Goal: Task Accomplishment & Management: Use online tool/utility

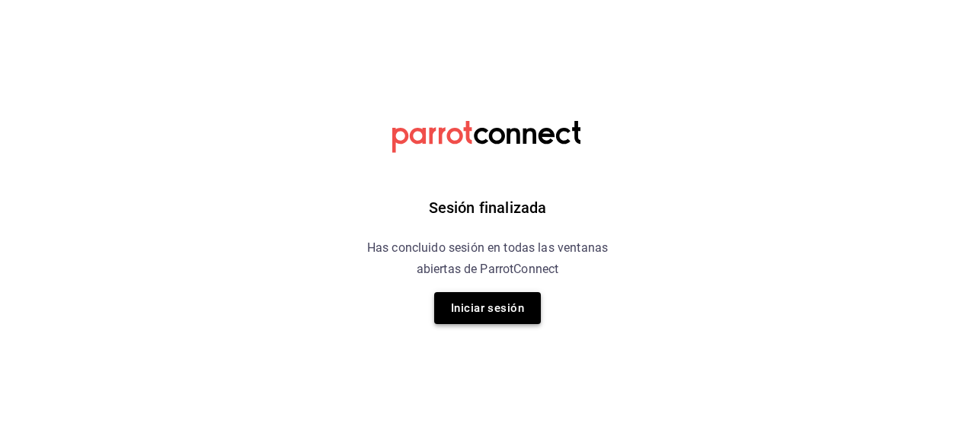
click at [485, 305] on button "Iniciar sesión" at bounding box center [487, 308] width 107 height 32
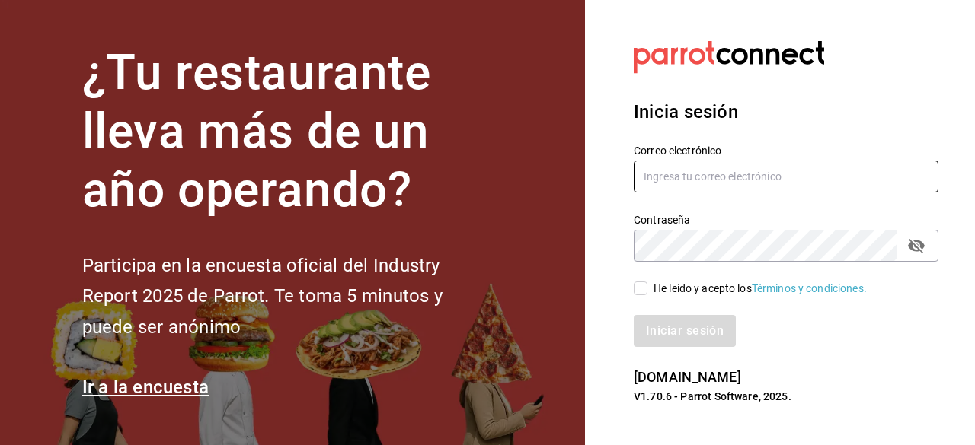
type input "ad.santoy@hotmail.com"
click at [641, 292] on input "He leído y acepto los Términos y condiciones." at bounding box center [641, 289] width 14 height 14
checkbox input "true"
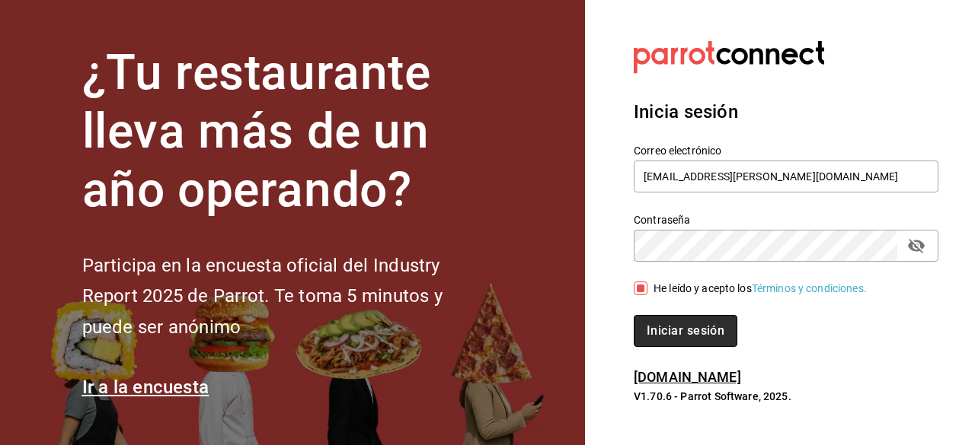
click at [681, 337] on button "Iniciar sesión" at bounding box center [686, 331] width 104 height 32
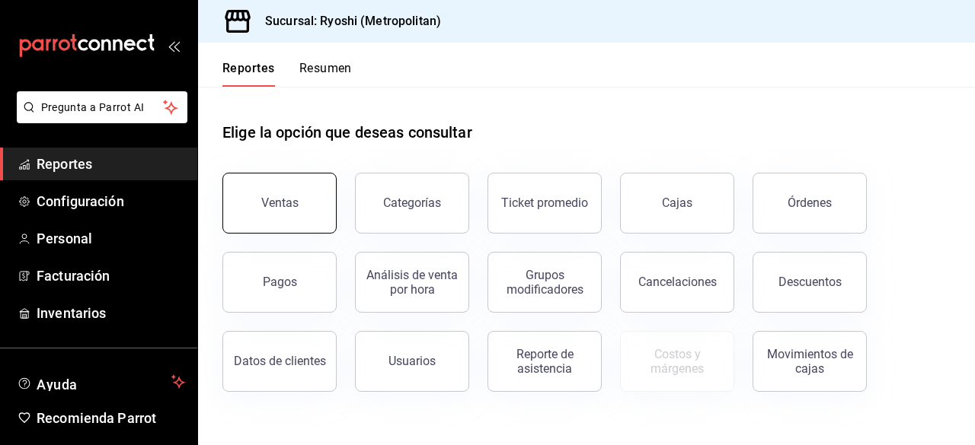
click at [306, 202] on button "Ventas" at bounding box center [279, 203] width 114 height 61
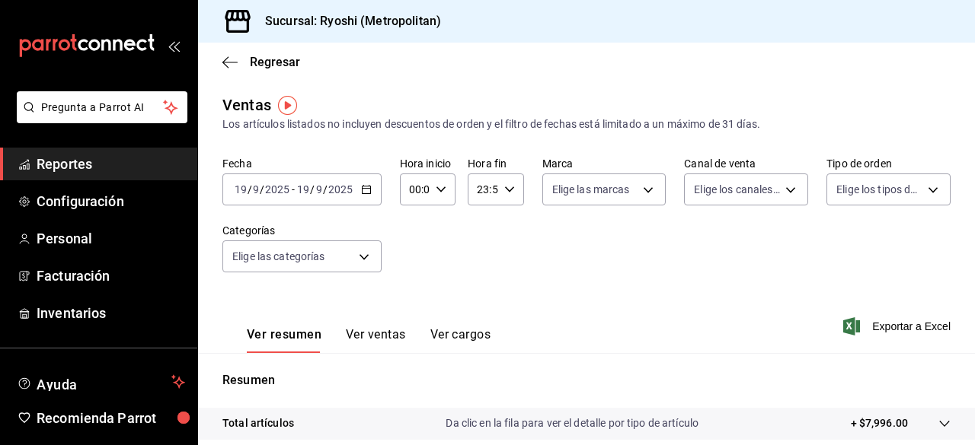
click at [362, 188] on icon "button" at bounding box center [366, 189] width 11 height 11
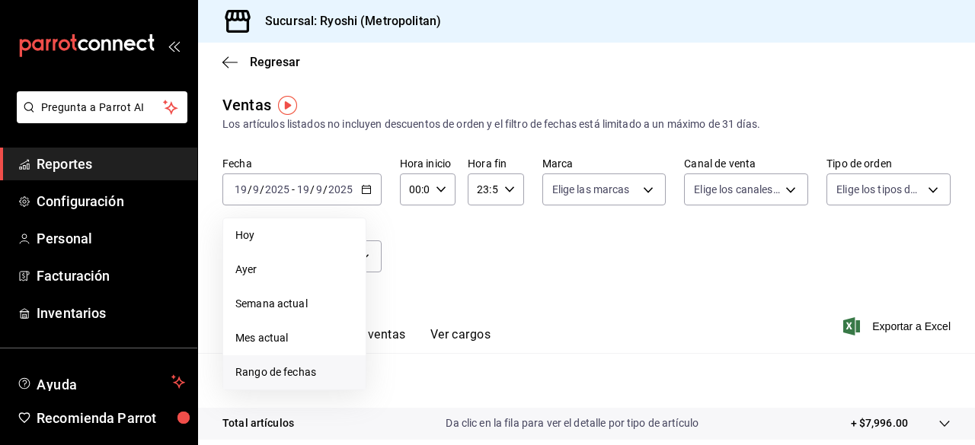
click at [294, 378] on span "Rango de fechas" at bounding box center [294, 373] width 118 height 16
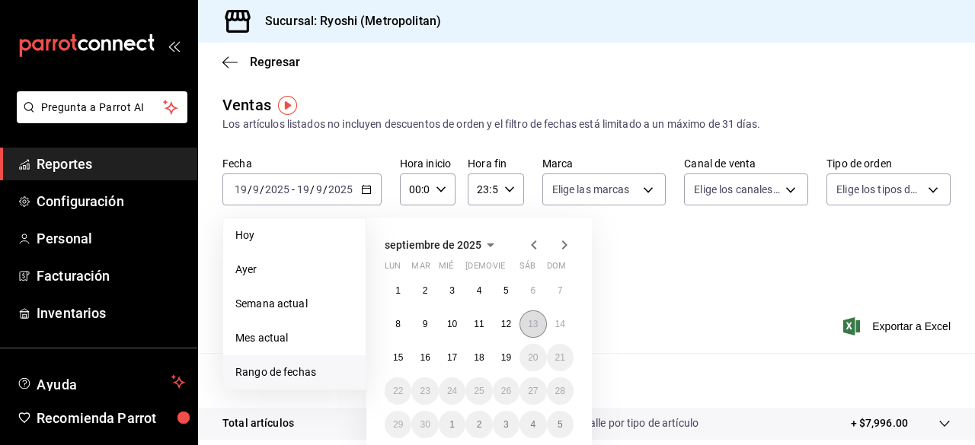
click at [532, 328] on abbr "13" at bounding box center [533, 324] width 10 height 11
click at [560, 329] on abbr "14" at bounding box center [560, 324] width 10 height 11
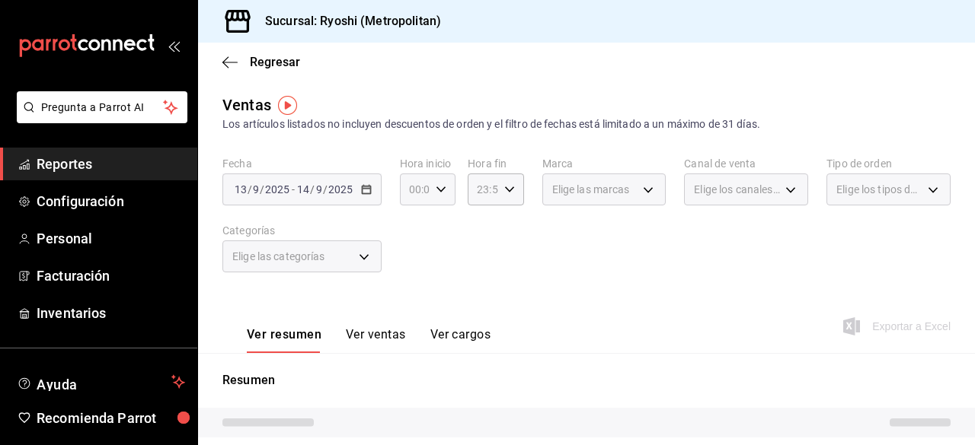
click at [442, 189] on icon "button" at bounding box center [441, 189] width 11 height 11
click at [424, 226] on div "00" at bounding box center [411, 228] width 27 height 37
click at [413, 227] on span "00" at bounding box center [411, 228] width 3 height 12
click at [412, 290] on span "05" at bounding box center [411, 289] width 3 height 12
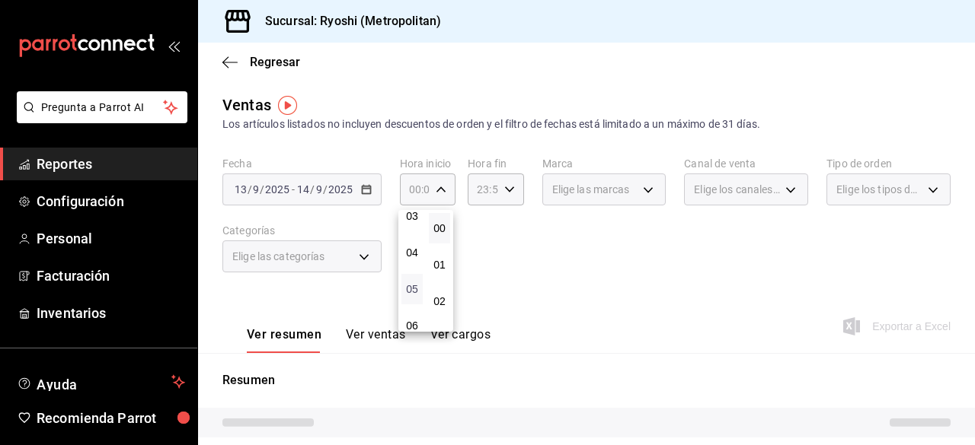
type input "05:00"
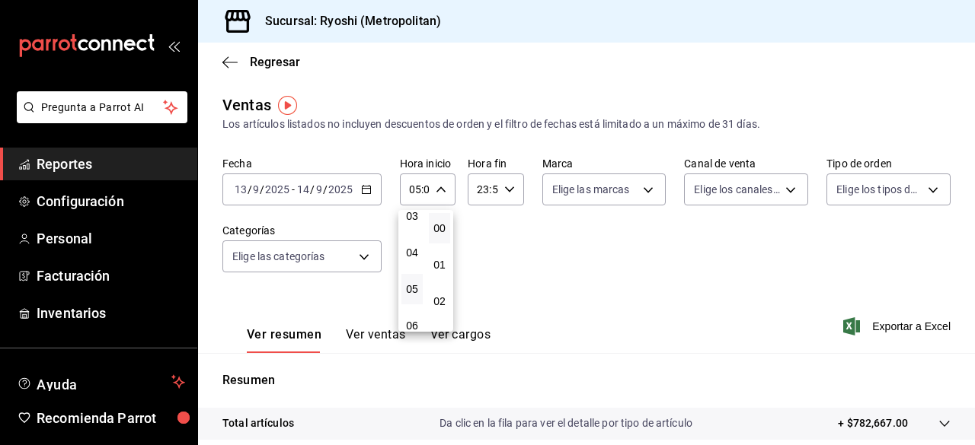
click at [442, 240] on button "00" at bounding box center [439, 228] width 21 height 30
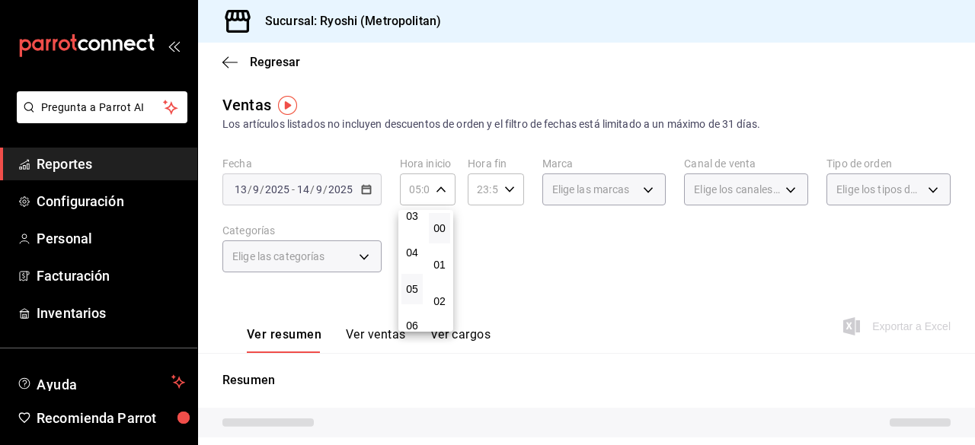
click at [477, 240] on div at bounding box center [487, 222] width 975 height 445
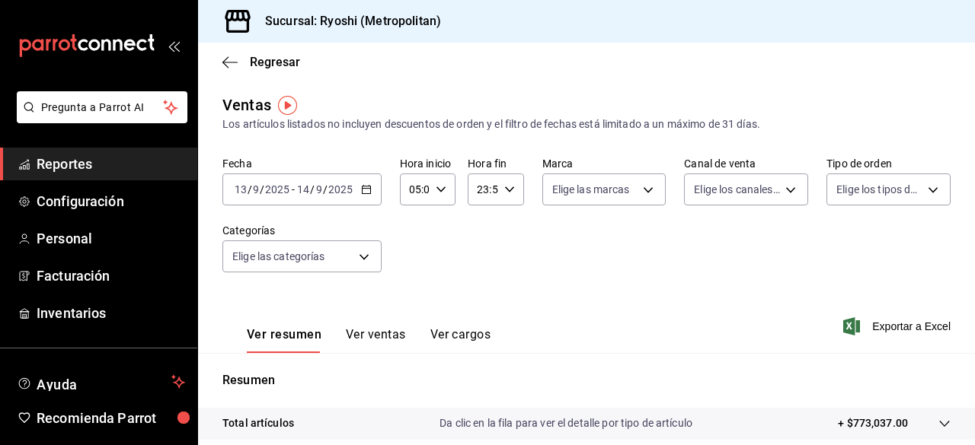
click at [508, 196] on div "23:59 Hora fin" at bounding box center [496, 190] width 56 height 32
click at [487, 235] on button "21" at bounding box center [478, 240] width 21 height 30
type input "21:59"
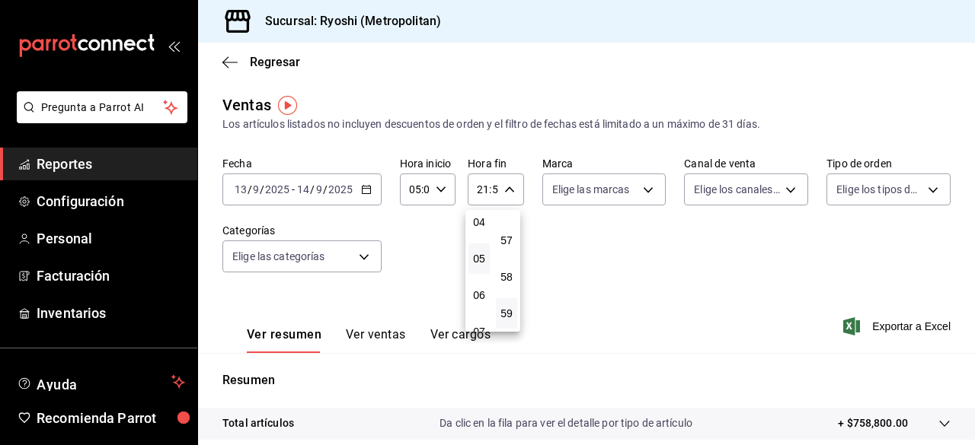
click at [479, 265] on button "05" at bounding box center [478, 259] width 21 height 30
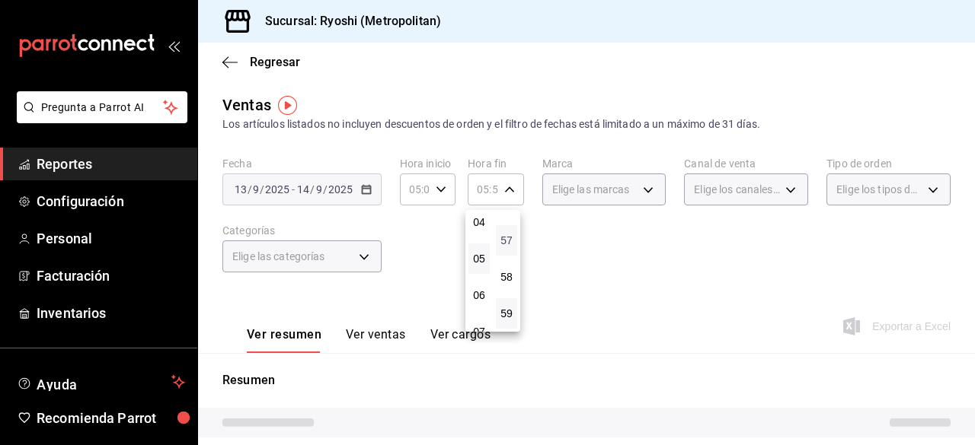
click at [508, 246] on span "57" at bounding box center [506, 241] width 3 height 12
type input "05:57"
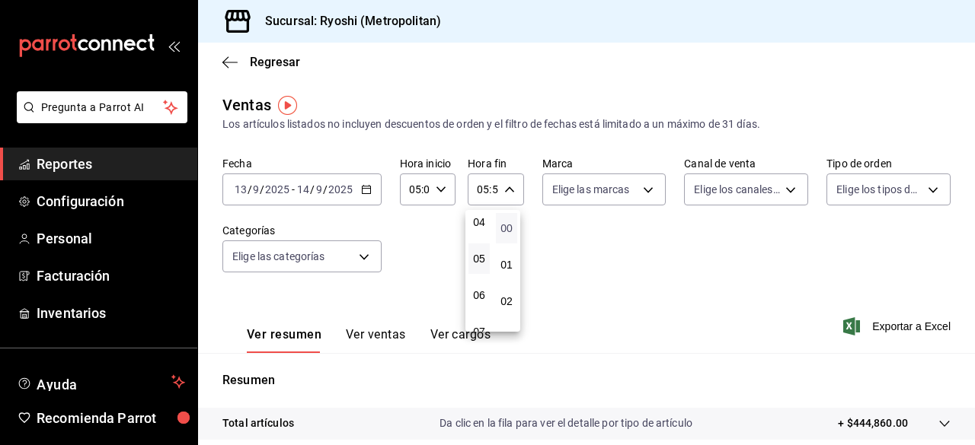
click at [507, 223] on span "00" at bounding box center [506, 228] width 3 height 12
type input "05:00"
click at [584, 240] on div at bounding box center [487, 222] width 975 height 445
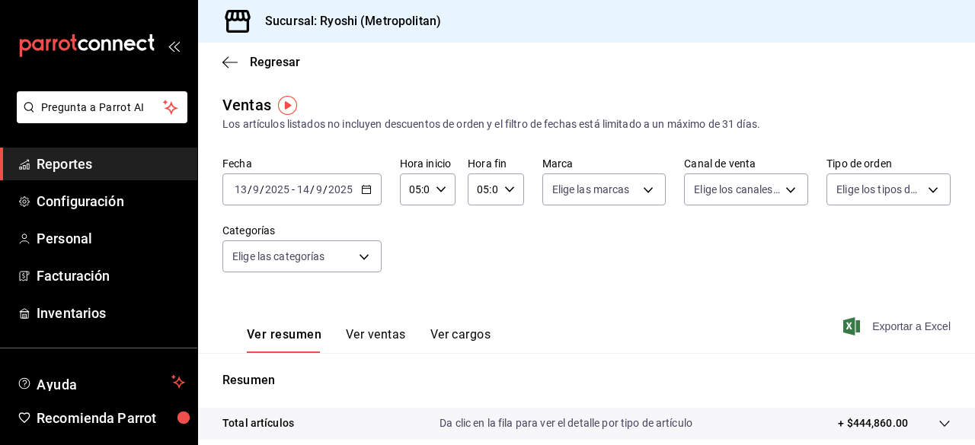
click at [884, 330] on span "Exportar a Excel" at bounding box center [898, 327] width 104 height 18
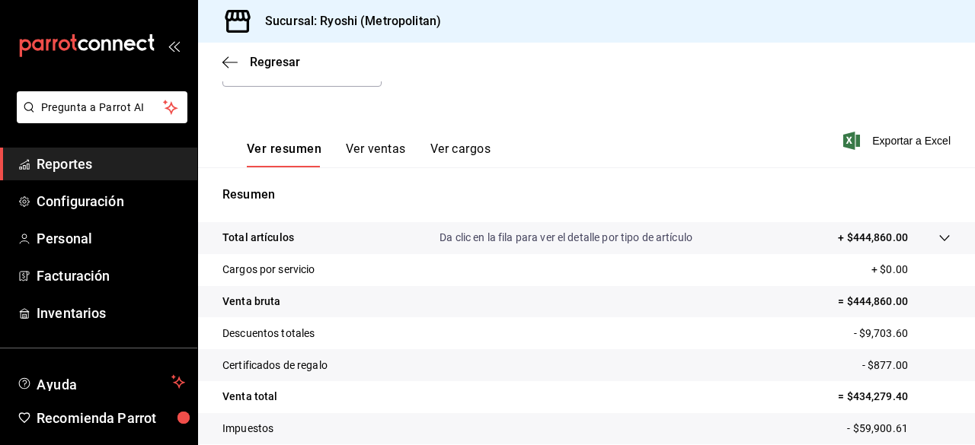
scroll to position [188, 0]
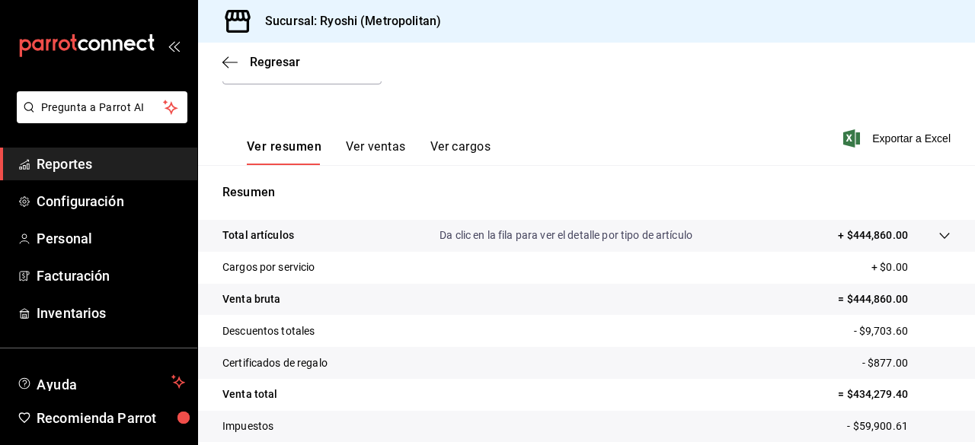
click at [376, 145] on button "Ver ventas" at bounding box center [376, 152] width 60 height 26
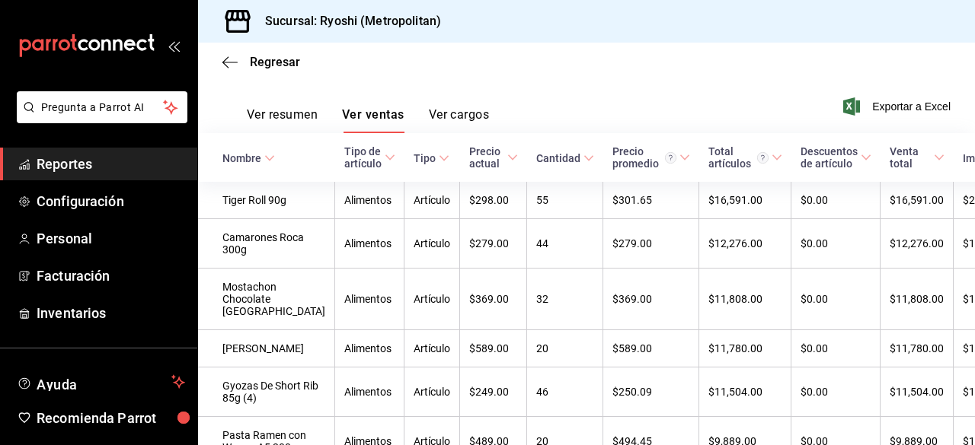
scroll to position [177, 0]
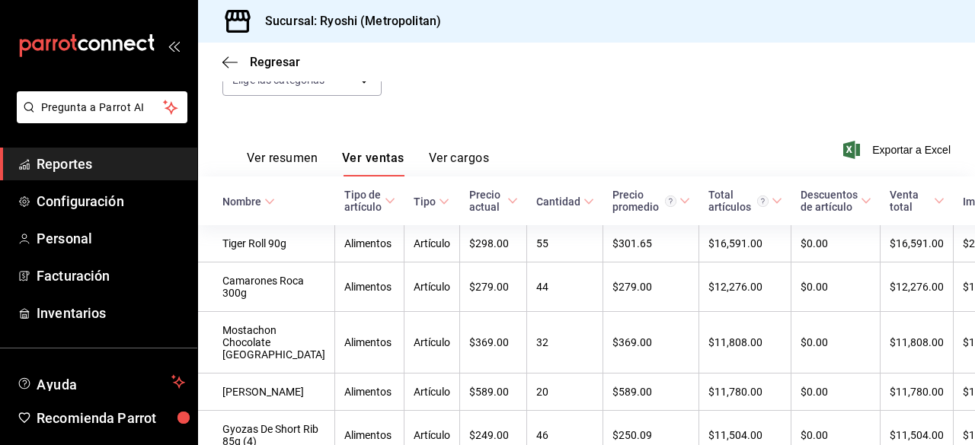
drag, startPoint x: 439, startPoint y: 150, endPoint x: 408, endPoint y: 121, distance: 42.0
click at [408, 121] on div "Ver resumen Ver ventas Ver cargos Exportar a Excel" at bounding box center [586, 145] width 777 height 62
click at [440, 157] on button "Ver cargos" at bounding box center [459, 164] width 61 height 26
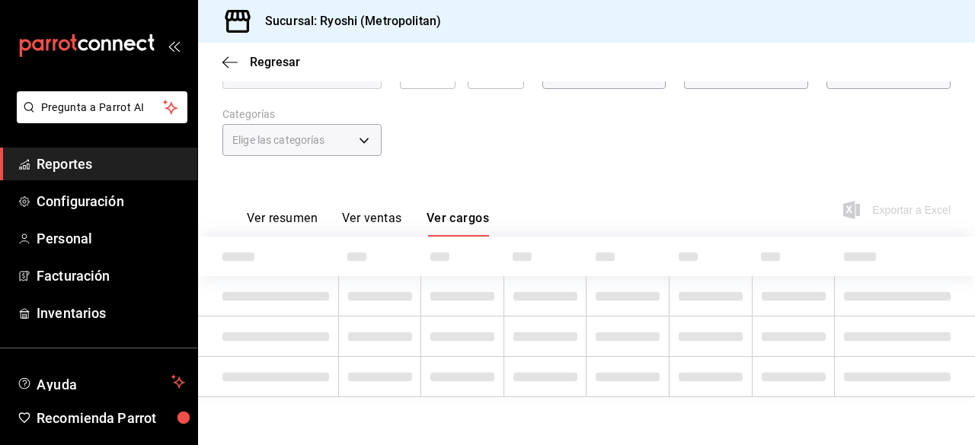
scroll to position [174, 0]
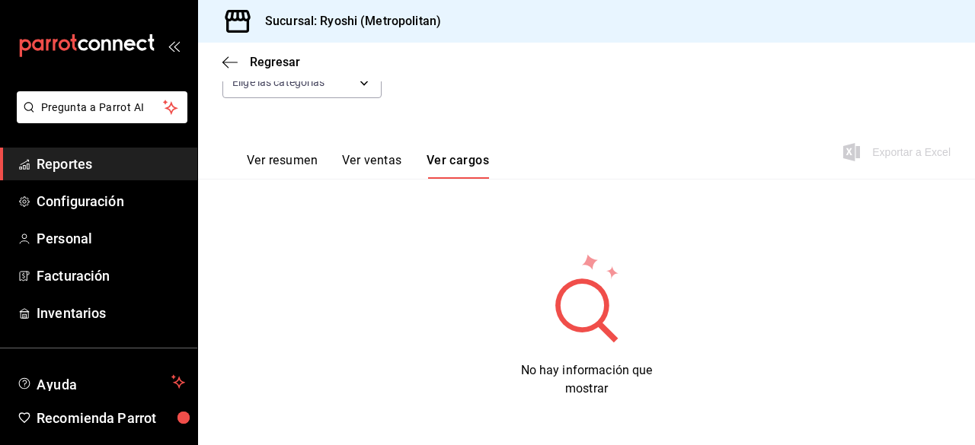
click at [385, 162] on button "Ver ventas" at bounding box center [372, 166] width 60 height 26
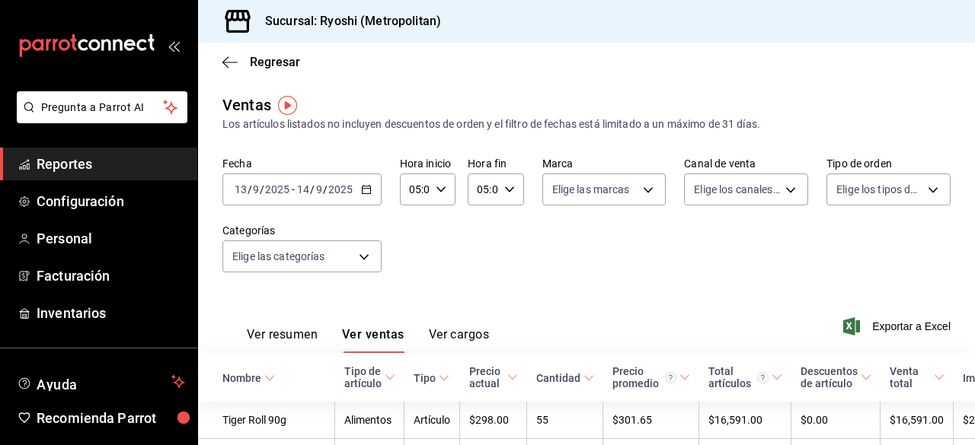
click at [219, 60] on div "Regresar" at bounding box center [586, 62] width 777 height 39
click at [225, 59] on icon "button" at bounding box center [225, 61] width 6 height 11
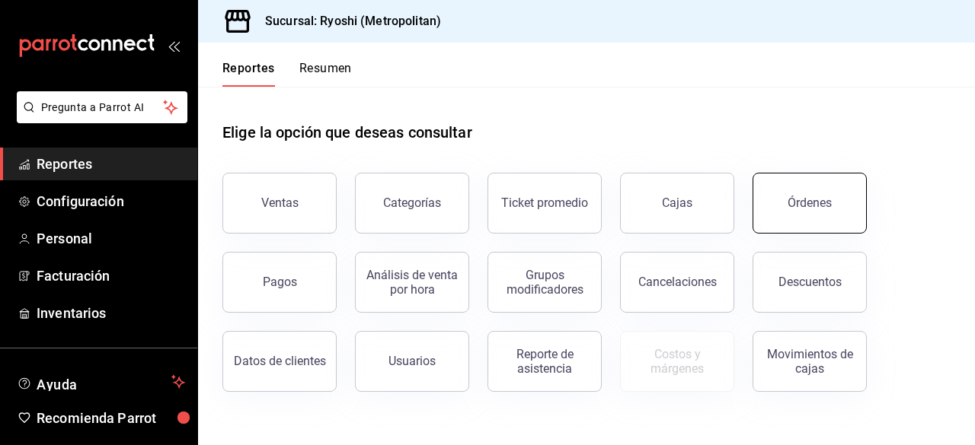
click at [780, 208] on button "Órdenes" at bounding box center [809, 203] width 114 height 61
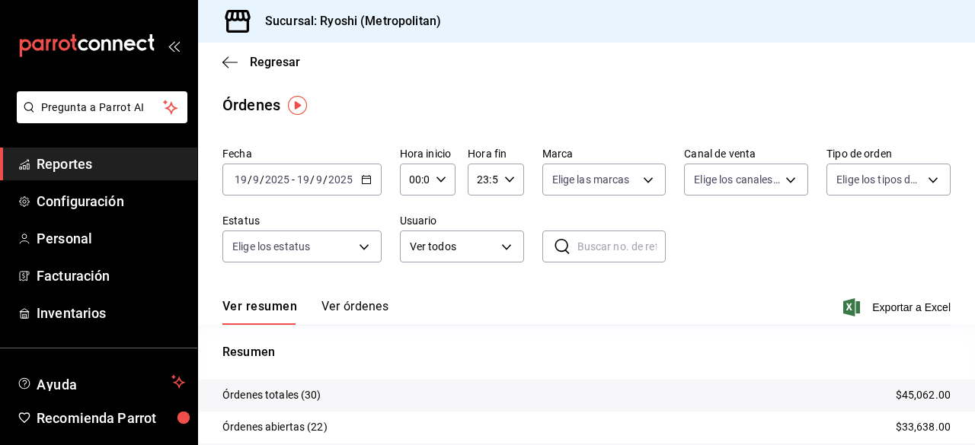
click at [362, 184] on \(Stroke\) "button" at bounding box center [366, 180] width 9 height 8
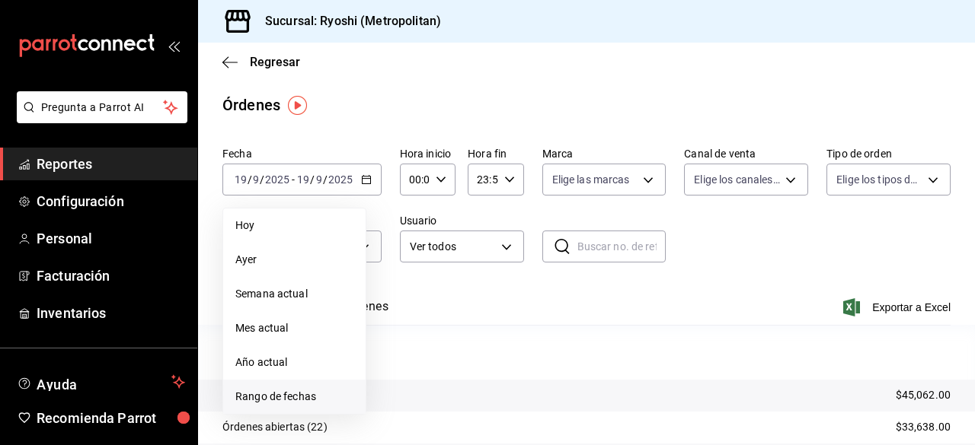
click at [283, 395] on span "Rango de fechas" at bounding box center [294, 397] width 118 height 16
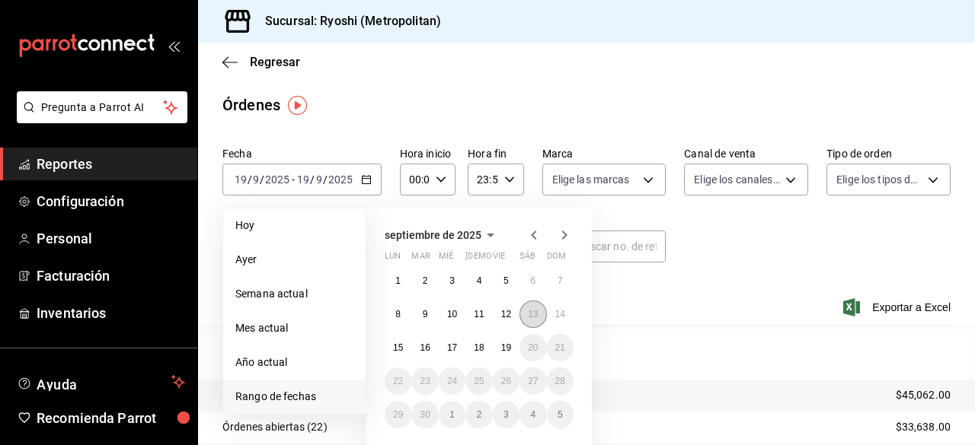
click at [535, 318] on abbr "13" at bounding box center [533, 314] width 10 height 11
click at [555, 318] on abbr "14" at bounding box center [560, 314] width 10 height 11
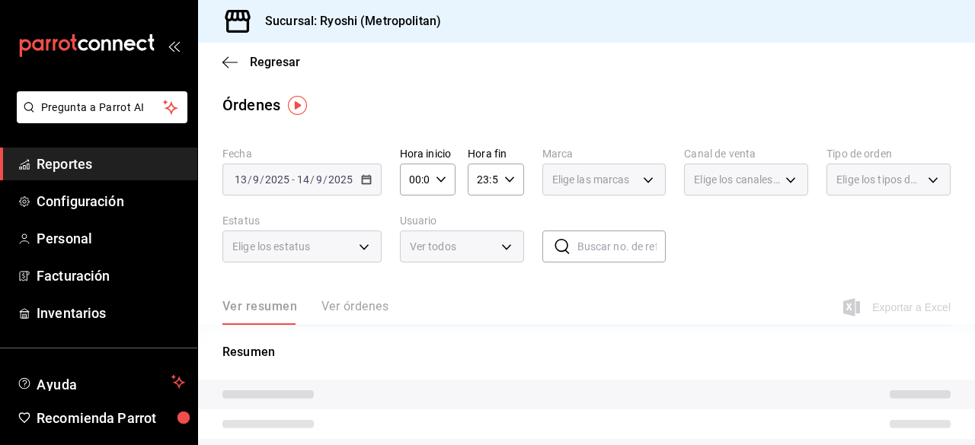
click at [436, 187] on div "00:00 Hora inicio" at bounding box center [428, 180] width 56 height 32
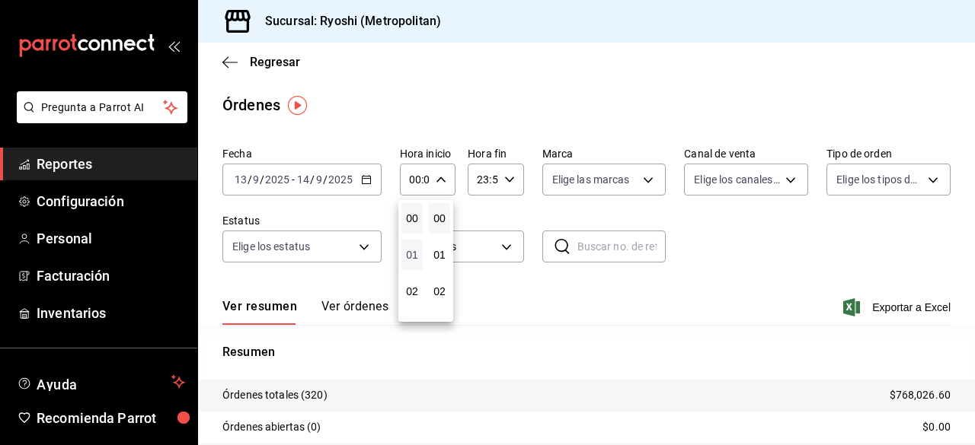
click at [410, 260] on span "01" at bounding box center [411, 255] width 3 height 12
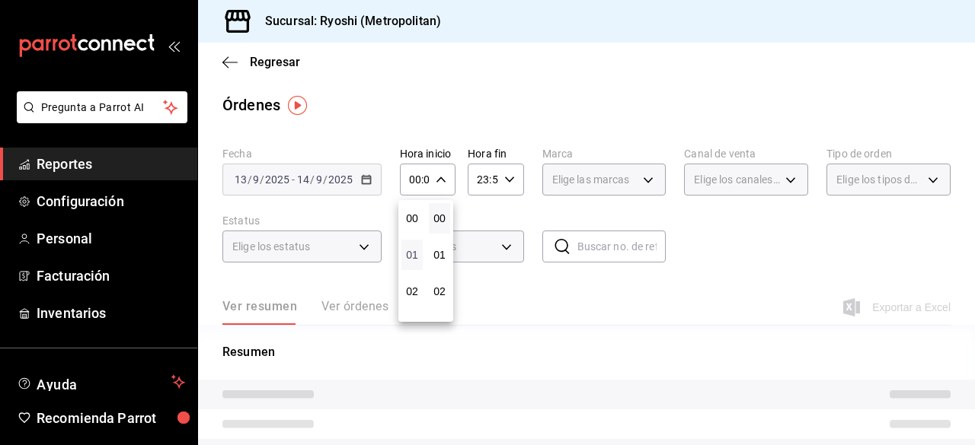
type input "01:00"
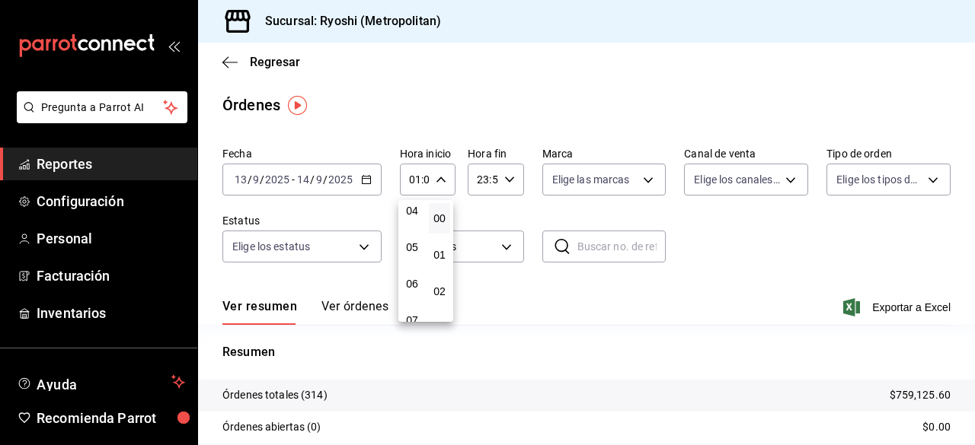
scroll to position [152, 0]
click at [408, 260] on button "05" at bounding box center [411, 249] width 21 height 30
type input "05:00"
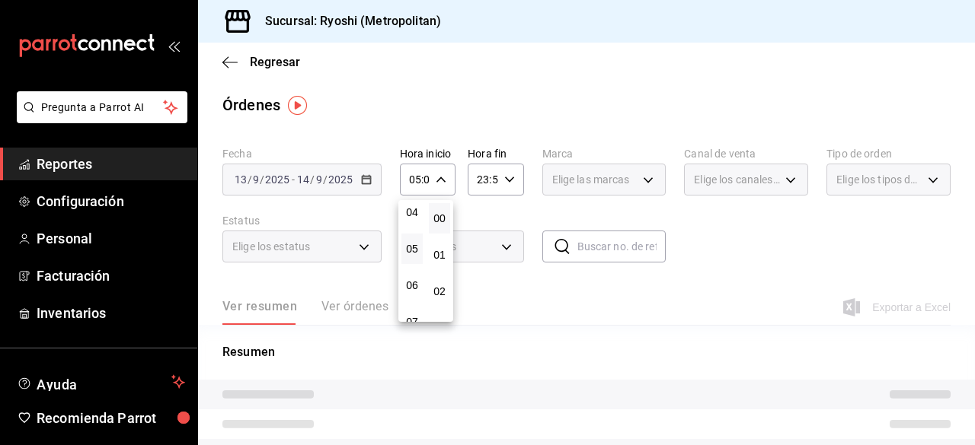
click at [481, 220] on div at bounding box center [487, 222] width 975 height 445
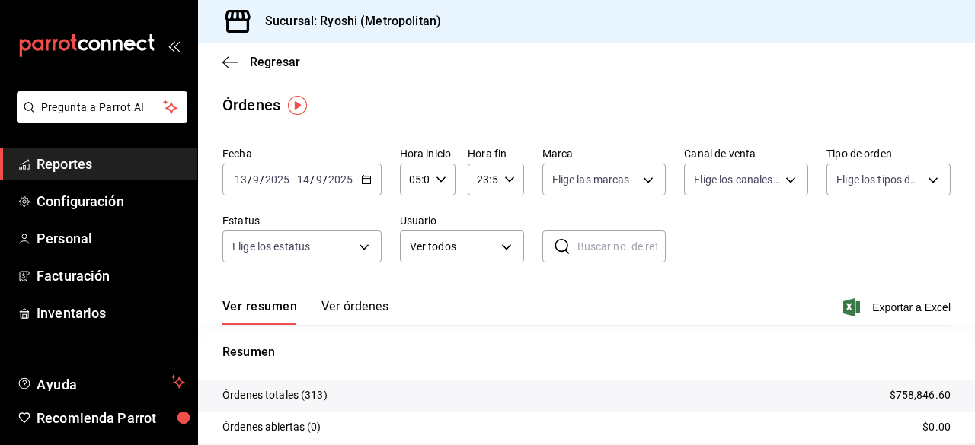
click at [511, 184] on div "23:59 Hora fin" at bounding box center [496, 180] width 56 height 32
click at [487, 234] on button "21" at bounding box center [478, 230] width 21 height 30
type input "21:59"
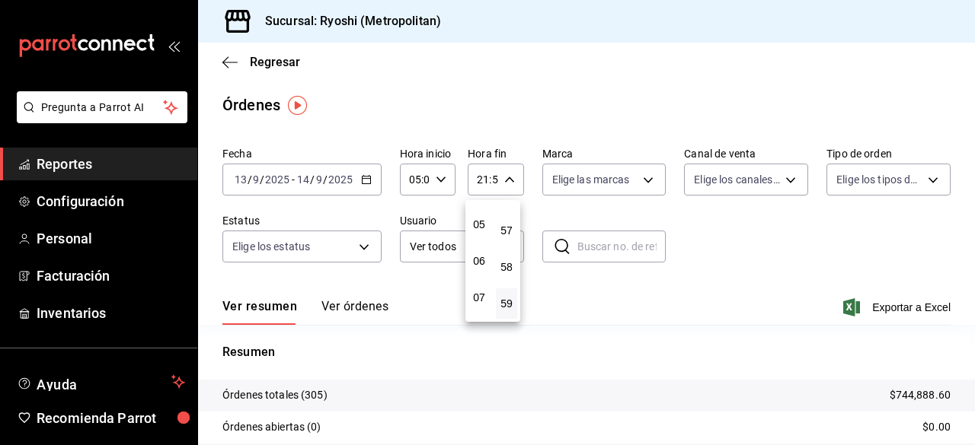
click at [487, 234] on button "05" at bounding box center [478, 224] width 21 height 30
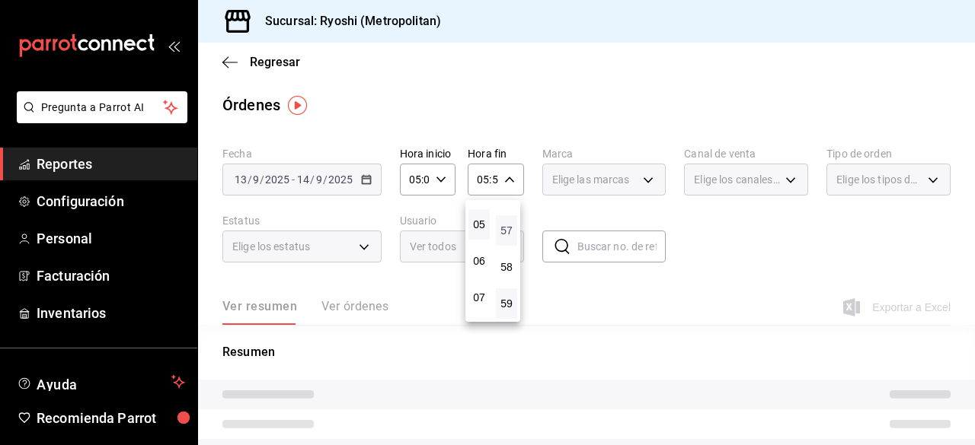
click at [506, 231] on span "57" at bounding box center [506, 231] width 3 height 12
type input "05:57"
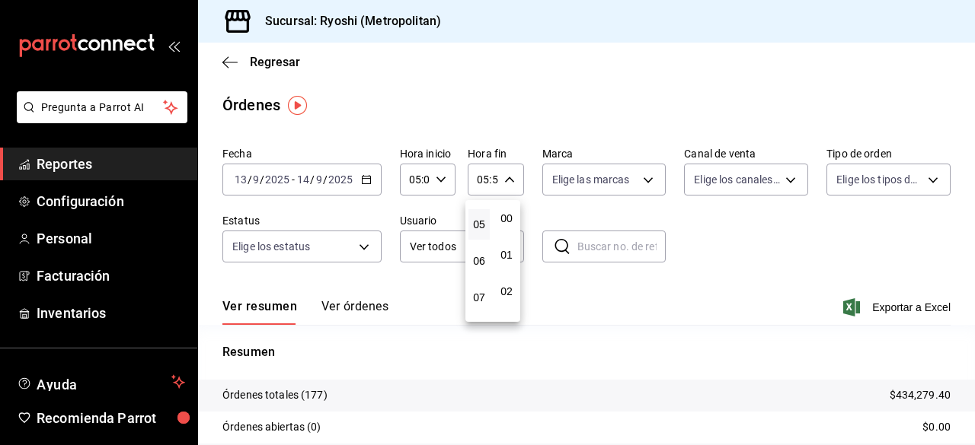
click at [506, 231] on button "00" at bounding box center [506, 218] width 21 height 30
type input "05:00"
click at [737, 235] on div at bounding box center [487, 222] width 975 height 445
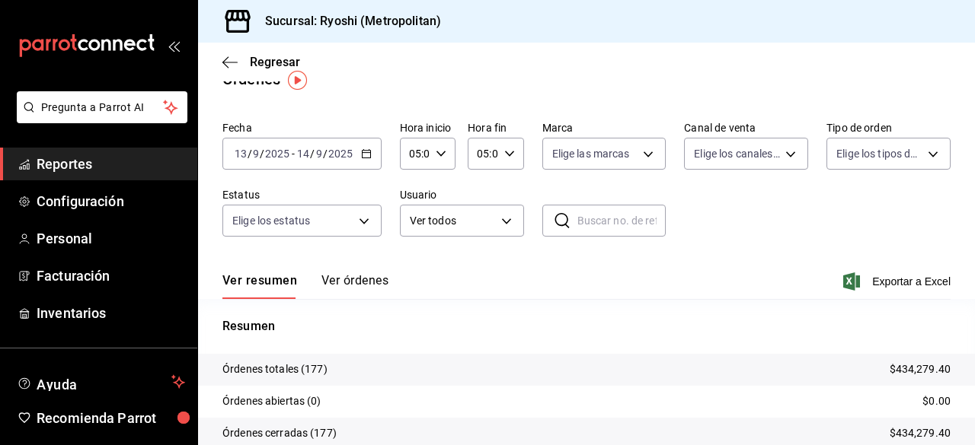
scroll to position [25, 0]
click at [886, 282] on span "Exportar a Excel" at bounding box center [898, 282] width 104 height 18
click at [425, 222] on body "Pregunta a Parrot AI Reportes Configuración Personal Facturación Inventarios Ay…" at bounding box center [487, 222] width 975 height 445
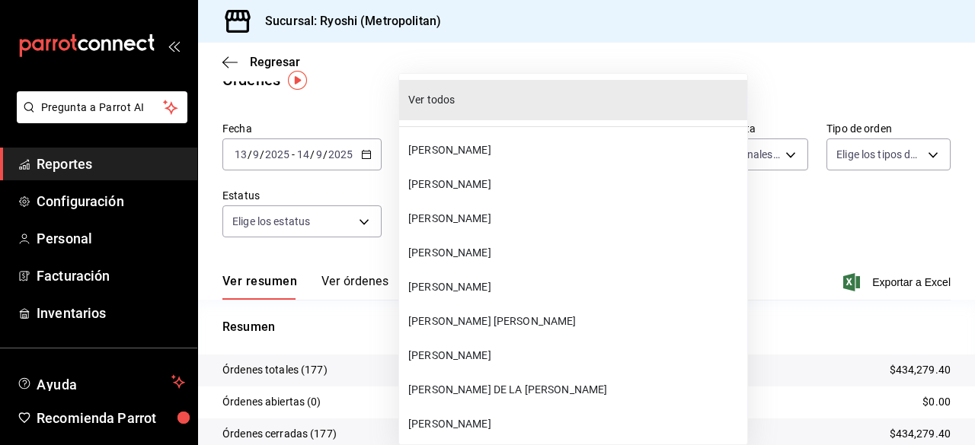
click at [714, 207] on div at bounding box center [487, 222] width 975 height 445
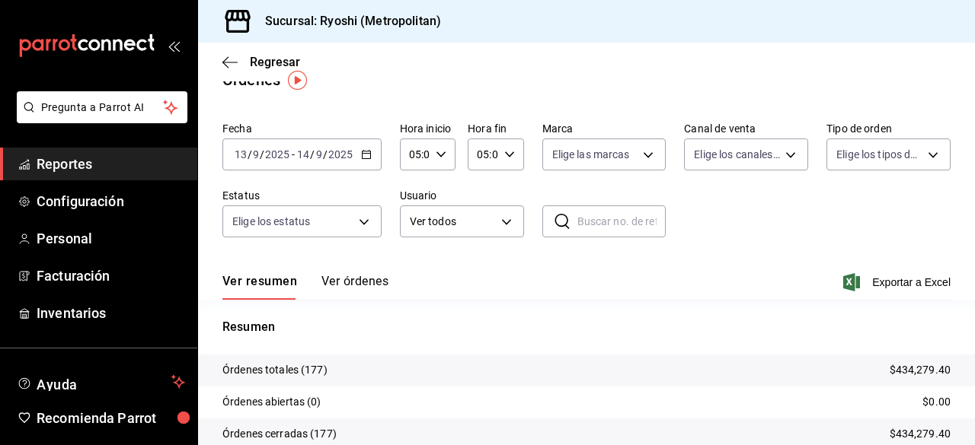
click at [736, 201] on div "Ver todos [PERSON_NAME] [PERSON_NAME] [PERSON_NAME] [PERSON_NAME] [PERSON_NAME]…" at bounding box center [487, 222] width 975 height 445
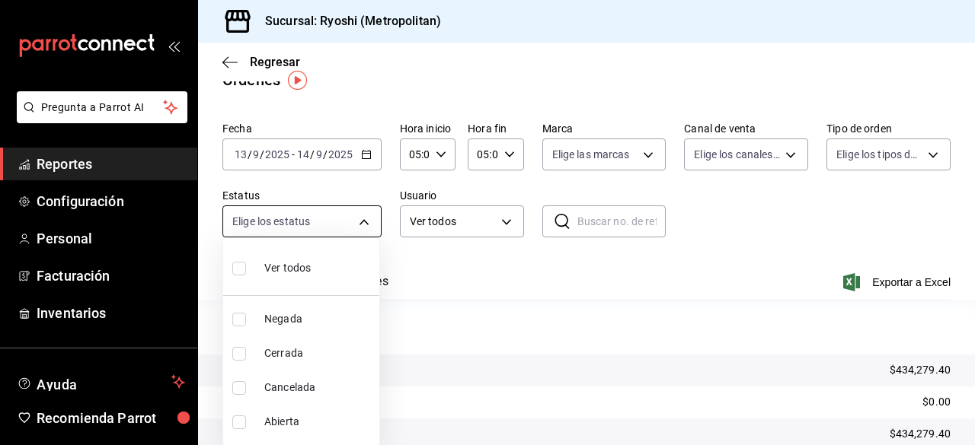
click at [373, 226] on body "Pregunta a Parrot AI Reportes Configuración Personal Facturación Inventarios Ay…" at bounding box center [487, 222] width 975 height 445
click at [796, 243] on div at bounding box center [487, 222] width 975 height 445
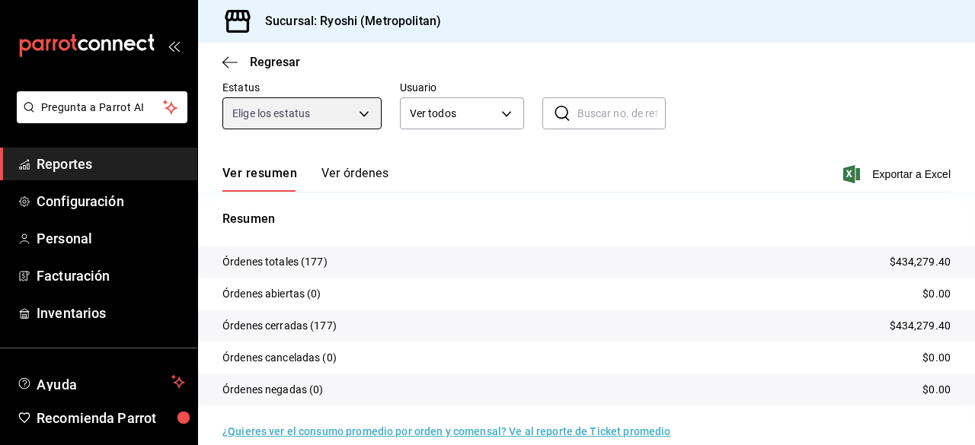
scroll to position [132, 0]
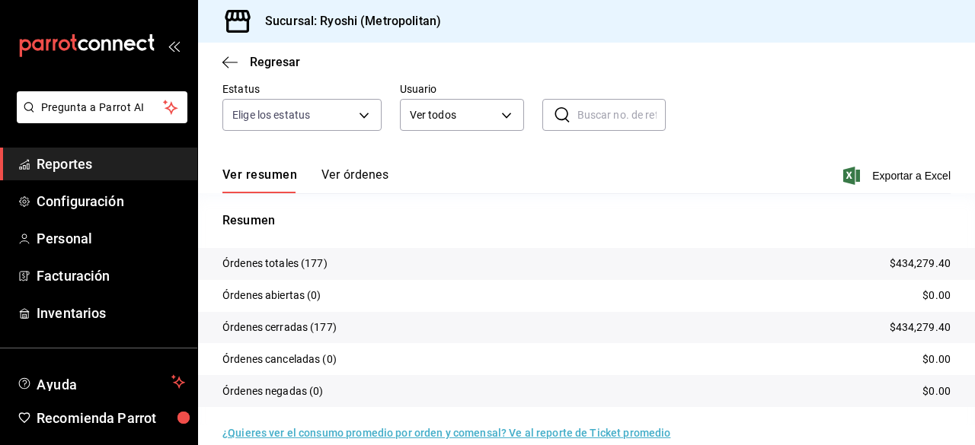
click at [352, 181] on button "Ver órdenes" at bounding box center [354, 181] width 67 height 26
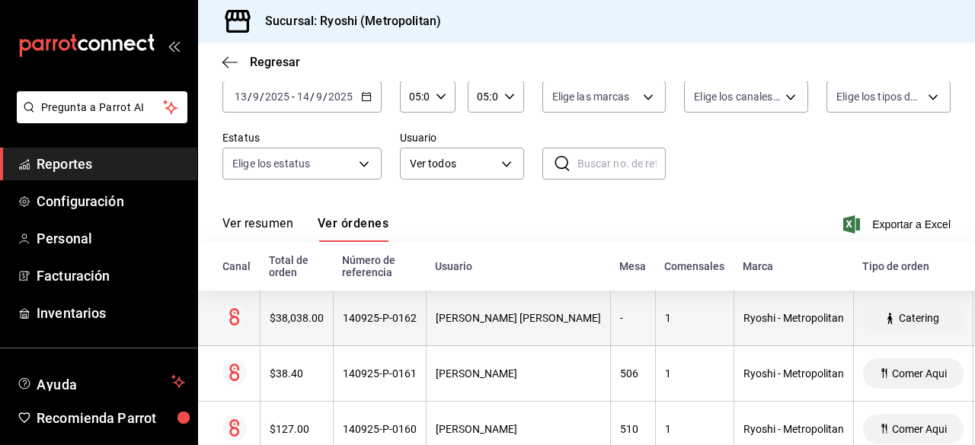
scroll to position [132, 0]
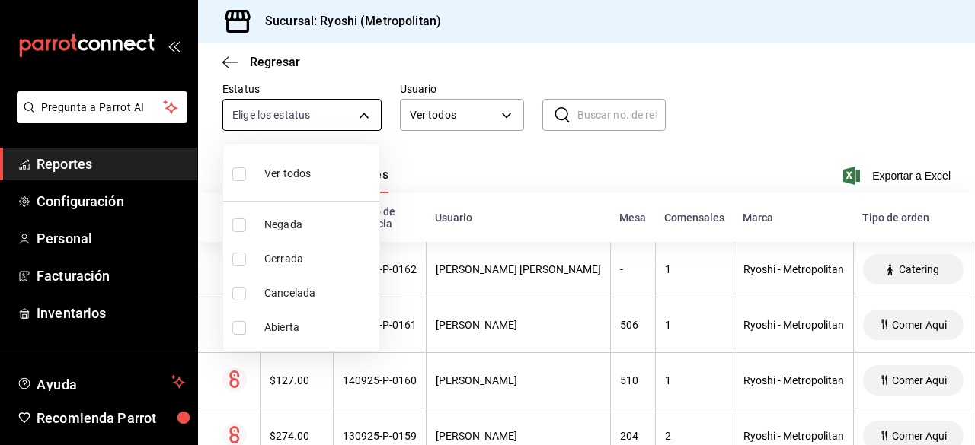
click at [365, 115] on body "Pregunta a Parrot AI Reportes Configuración Personal Facturación Inventarios Ay…" at bounding box center [487, 222] width 975 height 445
click at [485, 148] on div at bounding box center [487, 222] width 975 height 445
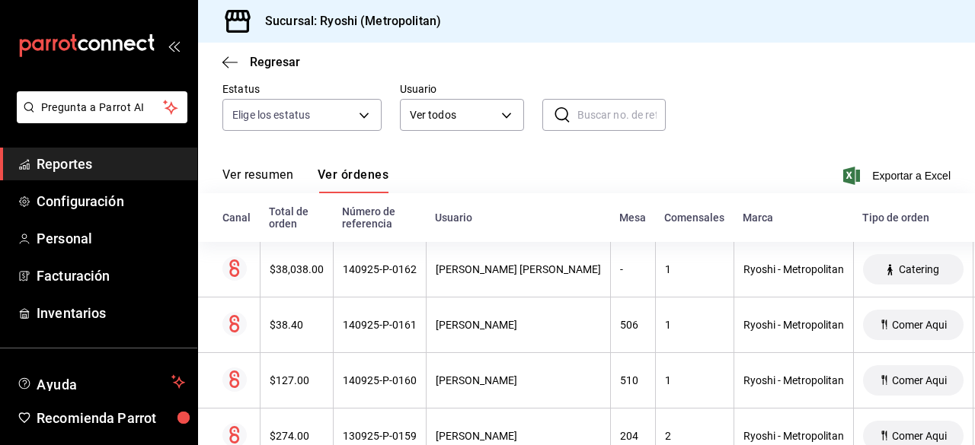
click at [65, 159] on span "Reportes" at bounding box center [111, 164] width 148 height 21
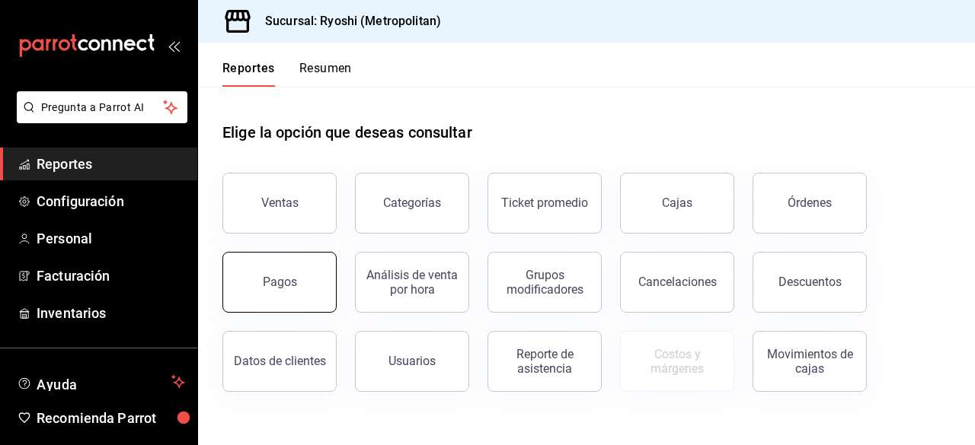
click at [276, 287] on div "Pagos" at bounding box center [280, 282] width 34 height 14
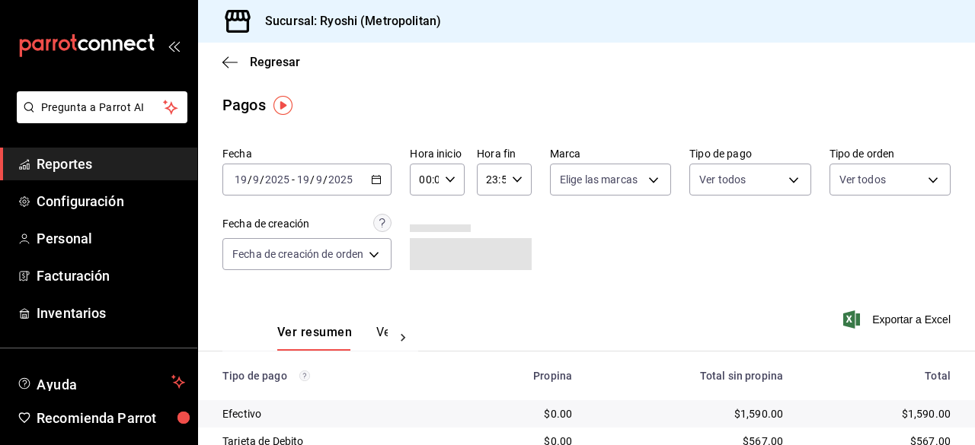
click at [374, 184] on \(Stroke\) "button" at bounding box center [376, 180] width 9 height 8
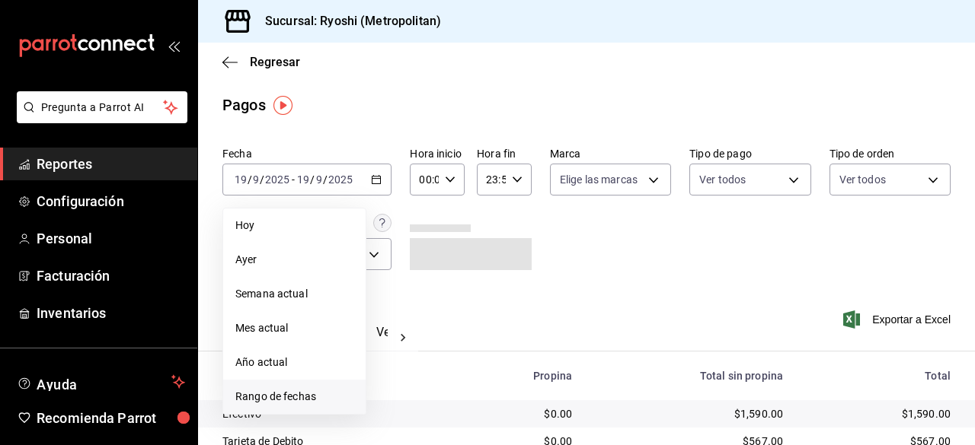
click at [327, 392] on span "Rango de fechas" at bounding box center [294, 397] width 118 height 16
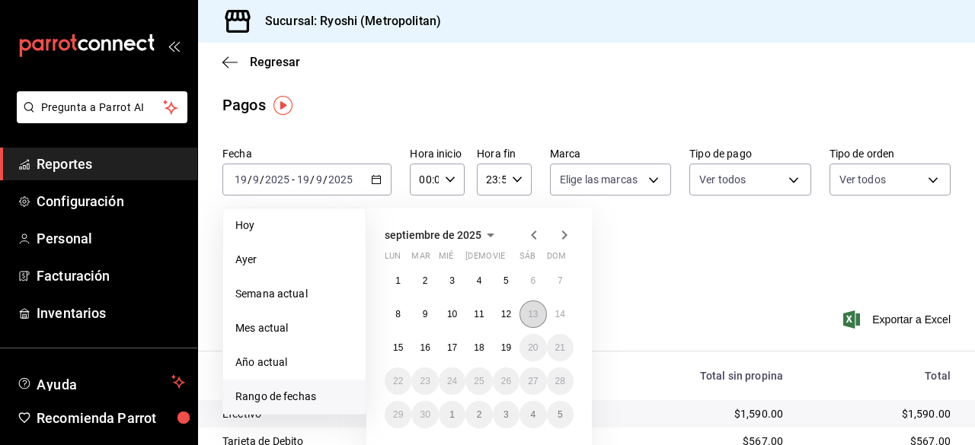
click at [536, 312] on abbr "13" at bounding box center [533, 314] width 10 height 11
click at [534, 323] on button "13" at bounding box center [532, 314] width 27 height 27
click at [556, 320] on button "14" at bounding box center [560, 314] width 27 height 27
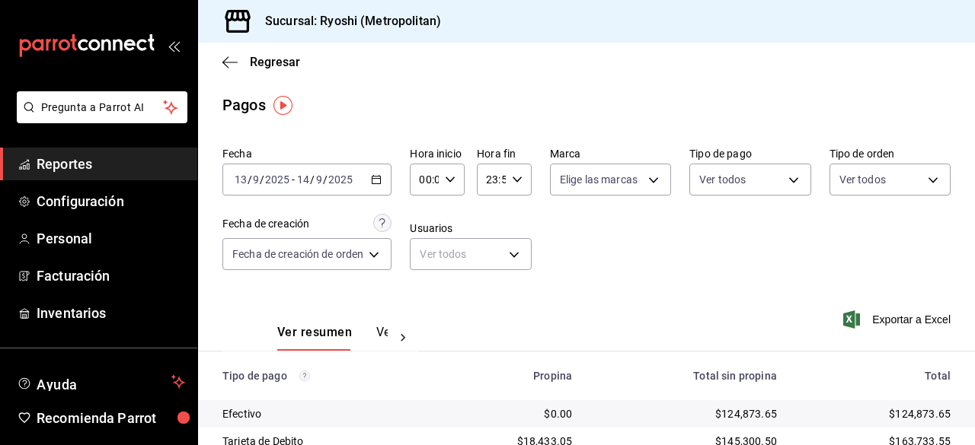
click at [432, 171] on input "00:00" at bounding box center [424, 179] width 29 height 30
click at [432, 290] on button "02" at bounding box center [424, 291] width 21 height 30
drag, startPoint x: 465, startPoint y: 212, endPoint x: 468, endPoint y: 237, distance: 24.5
click at [468, 237] on div at bounding box center [487, 222] width 975 height 445
click at [449, 187] on div "02:00 Hora inicio" at bounding box center [437, 180] width 55 height 32
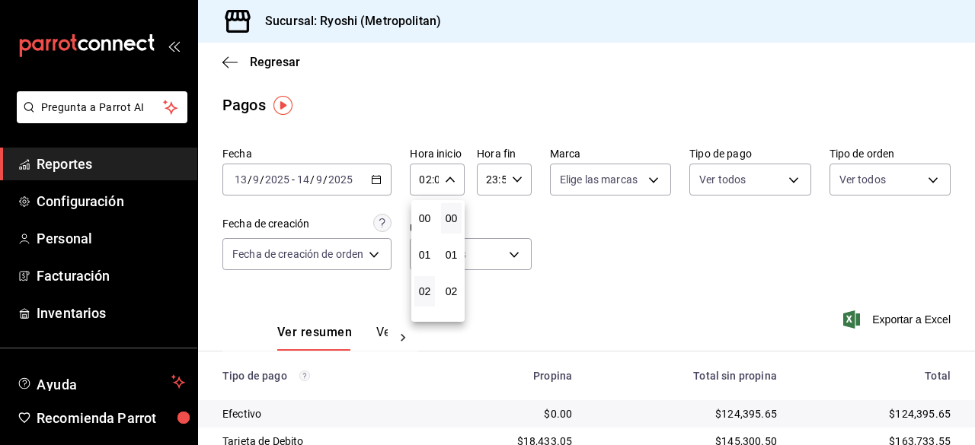
scroll to position [73, 0]
click at [425, 289] on span "04" at bounding box center [424, 292] width 2 height 12
click at [449, 180] on div at bounding box center [487, 222] width 975 height 445
click at [449, 180] on icon "button" at bounding box center [450, 179] width 11 height 11
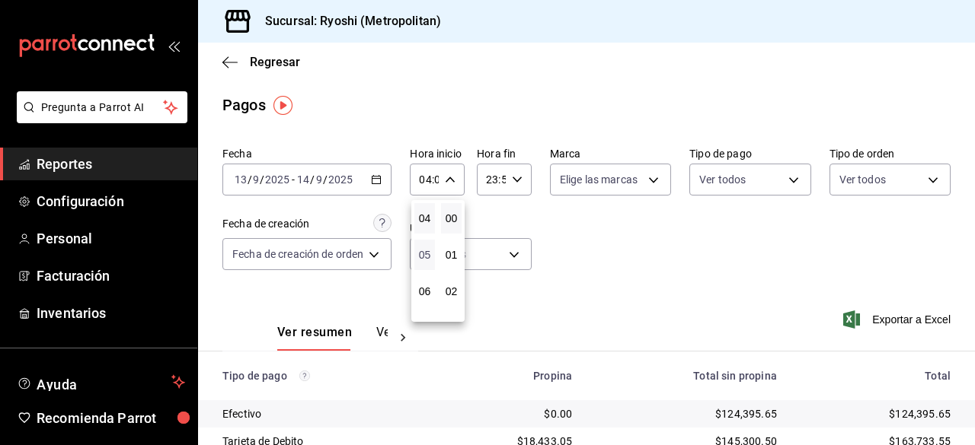
click at [426, 260] on span "05" at bounding box center [424, 255] width 2 height 12
type input "05:00"
click at [515, 186] on div at bounding box center [487, 222] width 975 height 445
click at [515, 186] on div "23:59 Hora fin" at bounding box center [504, 180] width 55 height 32
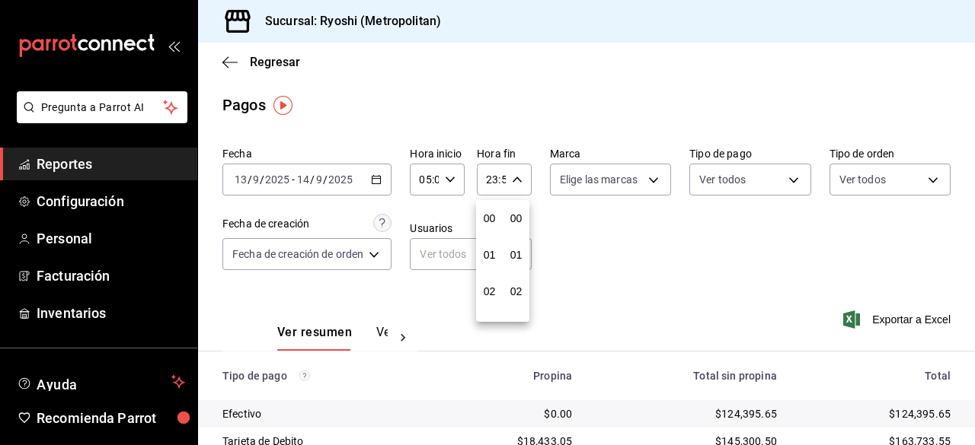
scroll to position [2071, 0]
click at [488, 226] on span "21" at bounding box center [489, 231] width 2 height 12
type input "21:59"
click at [523, 185] on div at bounding box center [487, 222] width 975 height 445
click at [520, 174] on div "21:59 Hora fin" at bounding box center [504, 180] width 55 height 32
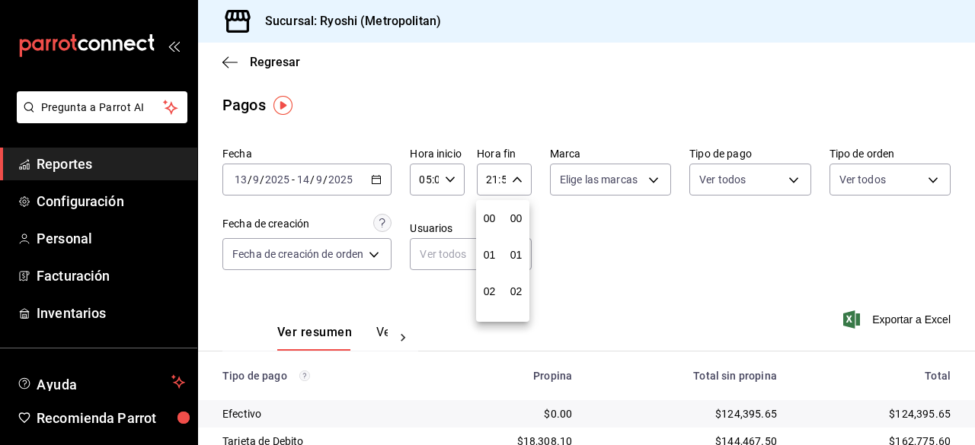
scroll to position [2071, 0]
drag, startPoint x: 491, startPoint y: 221, endPoint x: 500, endPoint y: 300, distance: 79.7
click at [500, 300] on div "00 01 02 03 04 05 06 07 08 09 10 11 12 13 14 15 16 17 18 19 20 21 22 23" at bounding box center [489, 261] width 27 height 122
click at [488, 313] on span "05" at bounding box center [489, 316] width 2 height 12
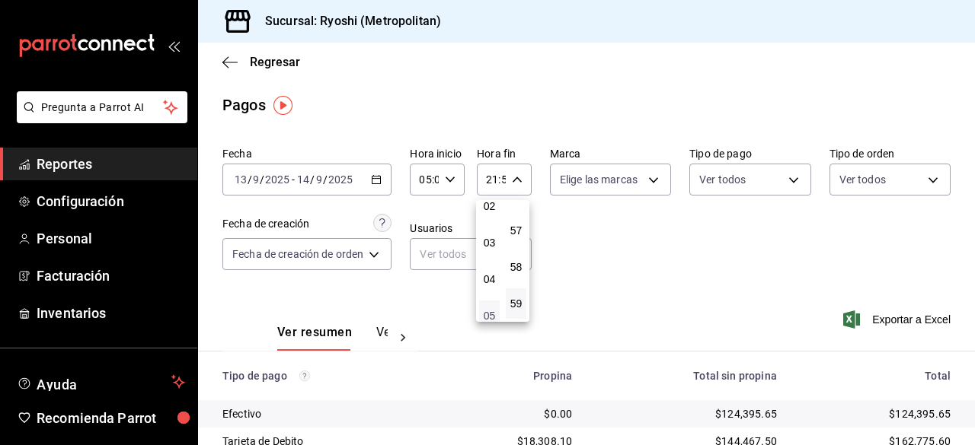
type input "05:59"
click at [488, 313] on span "05" at bounding box center [489, 316] width 2 height 12
drag, startPoint x: 965, startPoint y: 231, endPoint x: 972, endPoint y: 252, distance: 22.2
click at [972, 252] on div at bounding box center [487, 222] width 975 height 445
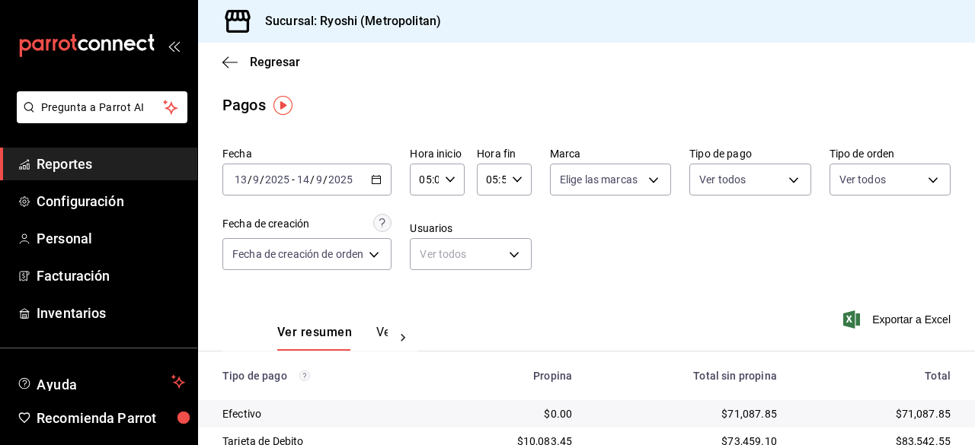
drag, startPoint x: 972, startPoint y: 252, endPoint x: 965, endPoint y: 183, distance: 69.6
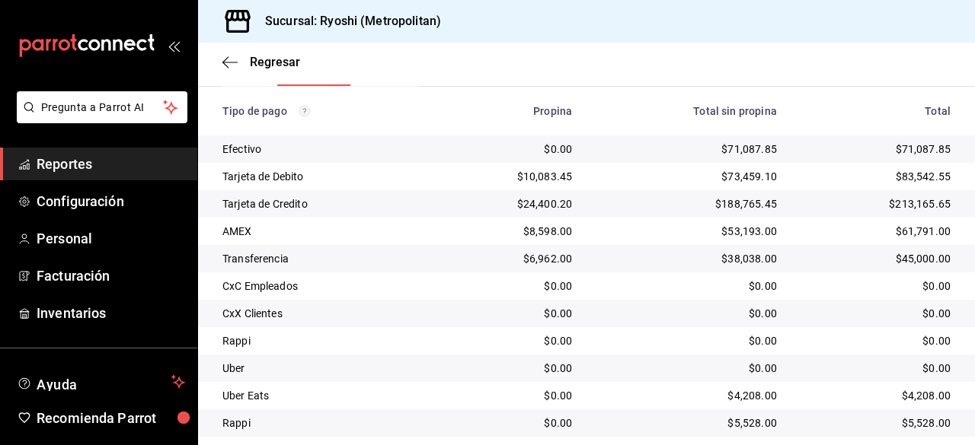
scroll to position [308, 0]
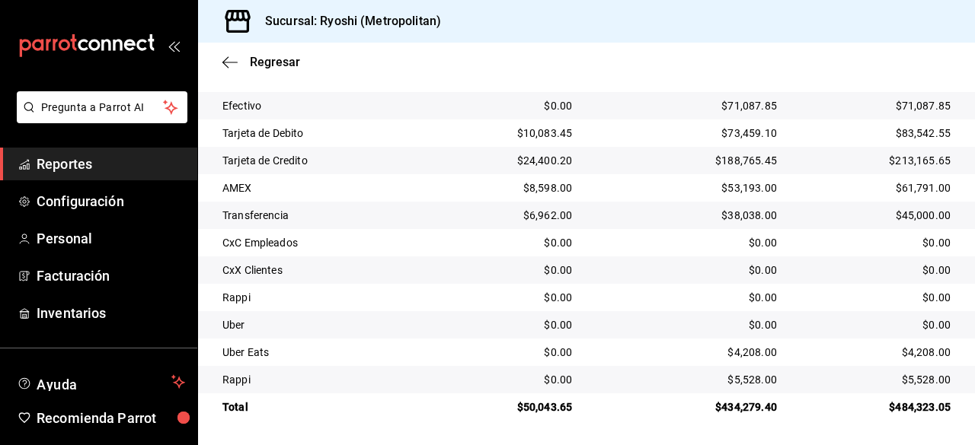
click at [697, 183] on div "$53,193.00" at bounding box center [686, 187] width 180 height 15
